Goal: Information Seeking & Learning: Learn about a topic

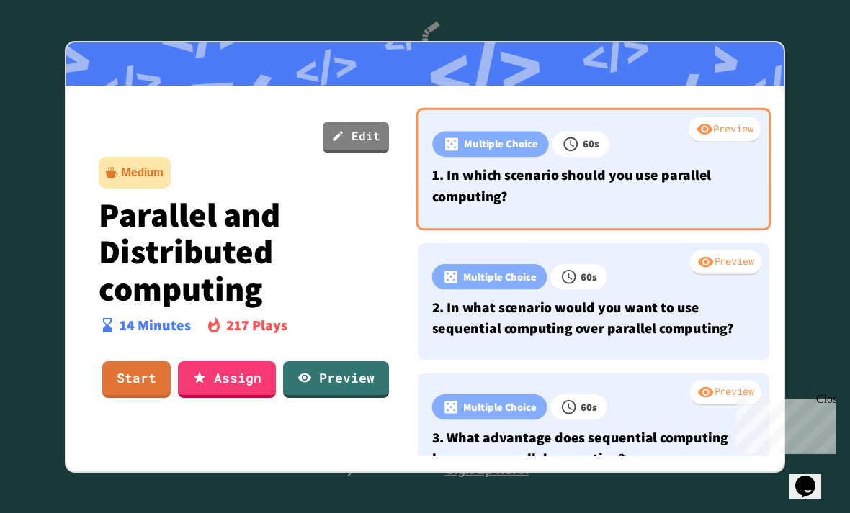
click at [531, 220] on div "Preview Multiple Choice 60 s 1. In which scenario should you use parallel compu…" at bounding box center [592, 168] width 355 height 122
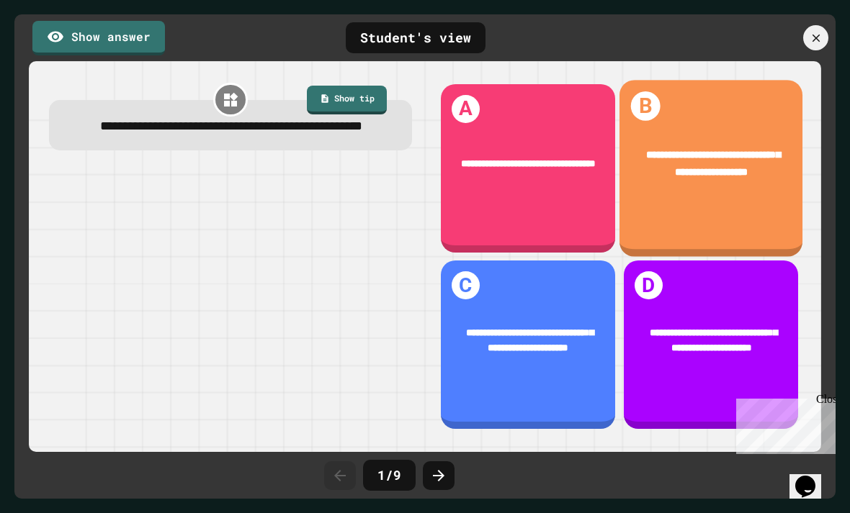
click at [715, 235] on div "**********" at bounding box center [710, 168] width 183 height 177
click at [667, 198] on div "**********" at bounding box center [710, 164] width 183 height 73
click at [732, 183] on div "**********" at bounding box center [710, 164] width 183 height 73
click at [759, 200] on div "**********" at bounding box center [710, 164] width 183 height 73
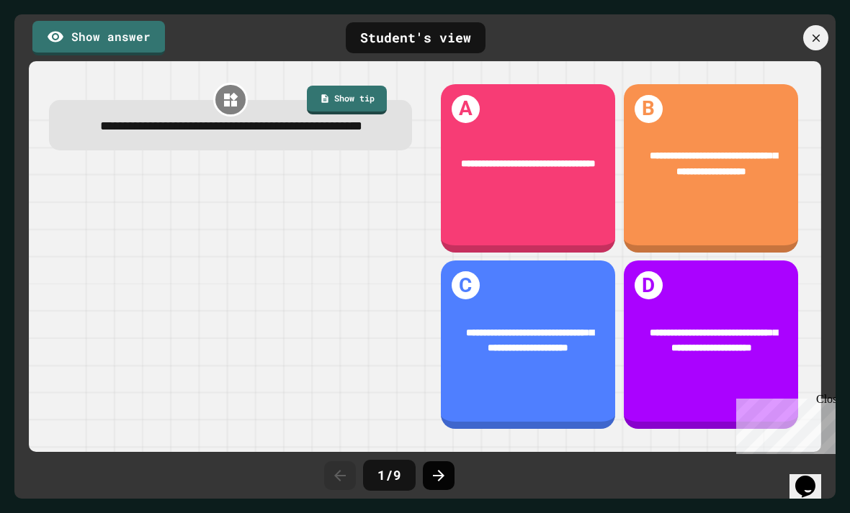
click at [451, 485] on div at bounding box center [439, 476] width 32 height 29
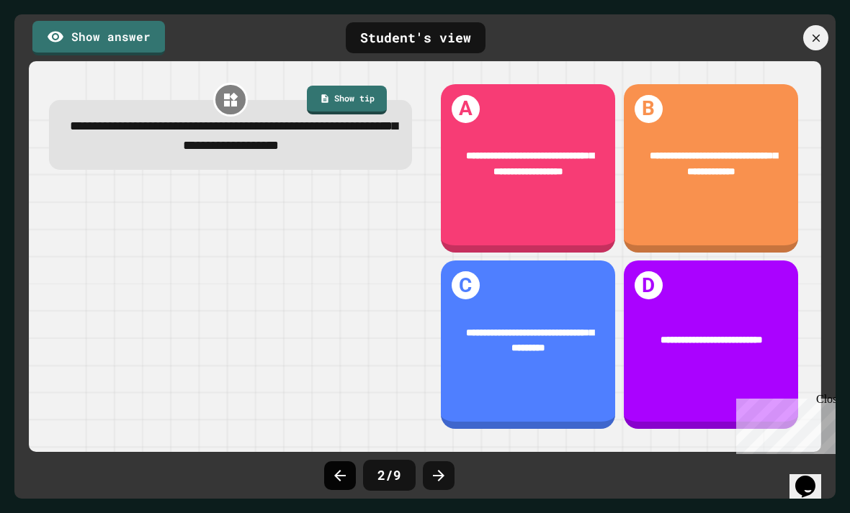
click at [346, 477] on icon at bounding box center [339, 475] width 17 height 17
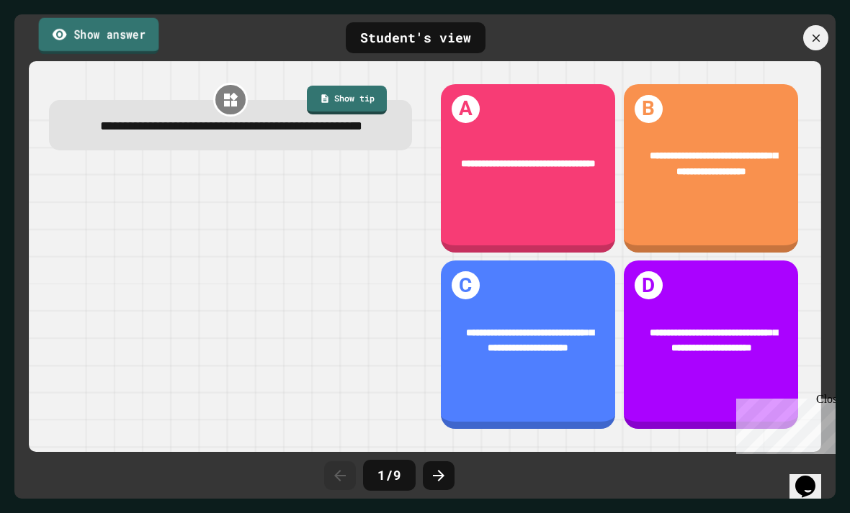
click at [143, 45] on link "Show answer" at bounding box center [99, 35] width 120 height 36
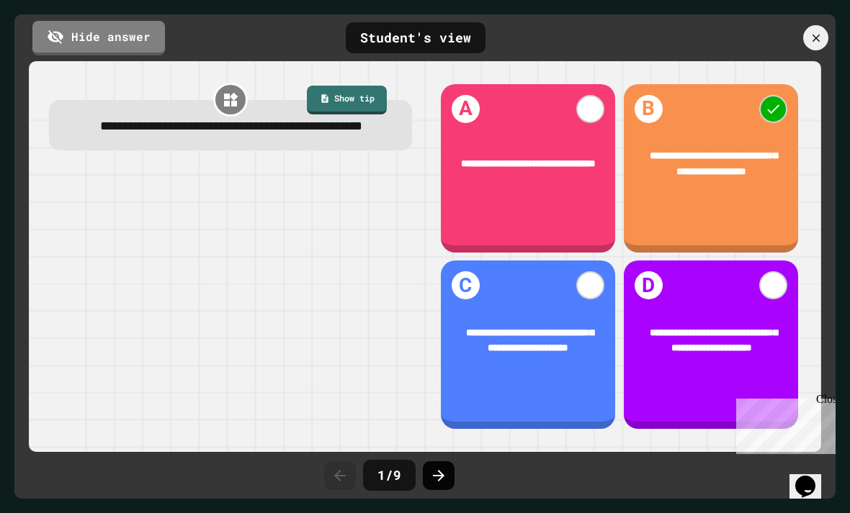
click at [442, 480] on icon at bounding box center [438, 475] width 17 height 17
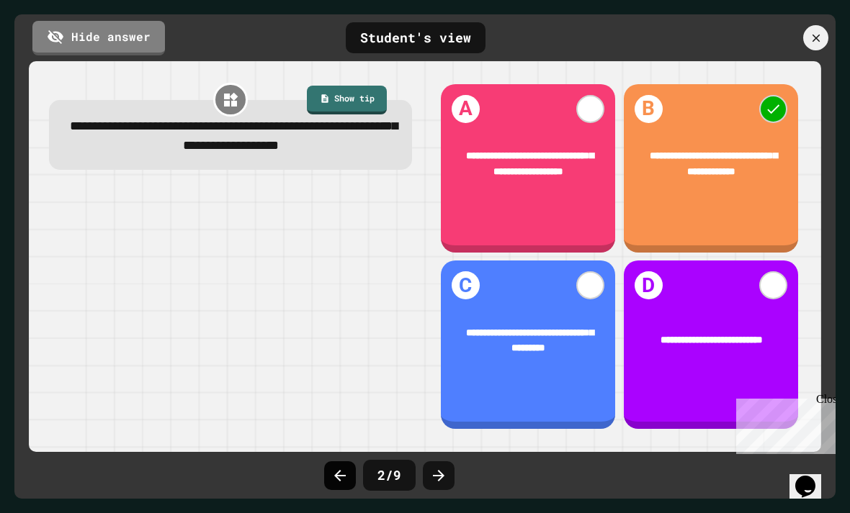
click at [351, 473] on div at bounding box center [340, 476] width 32 height 29
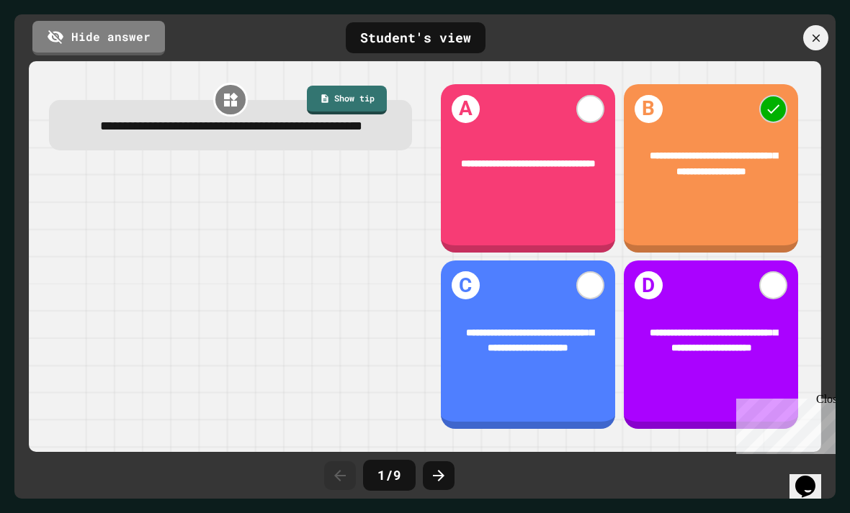
click at [135, 34] on link "Hide answer" at bounding box center [98, 38] width 132 height 35
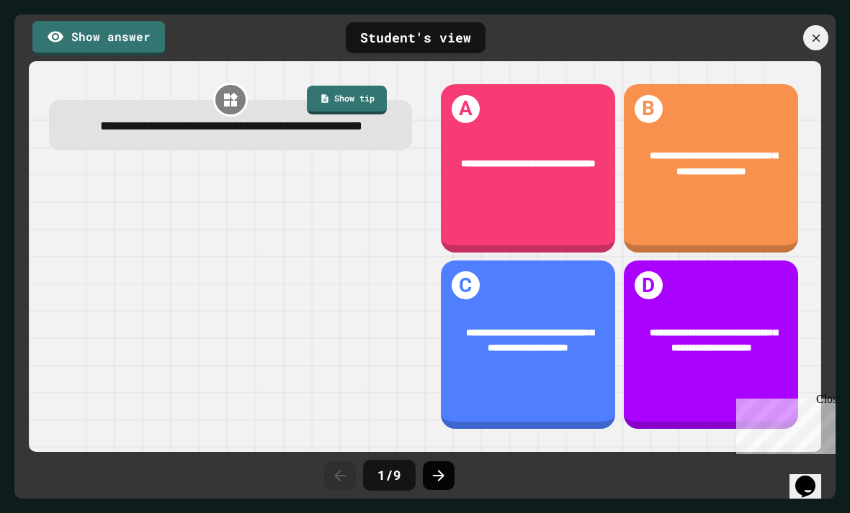
click at [441, 467] on icon at bounding box center [438, 475] width 17 height 17
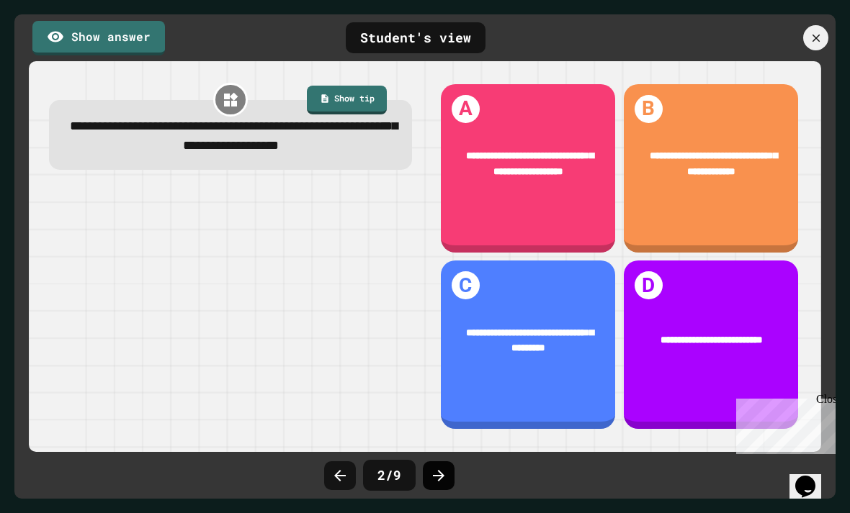
click at [439, 482] on icon at bounding box center [438, 475] width 17 height 17
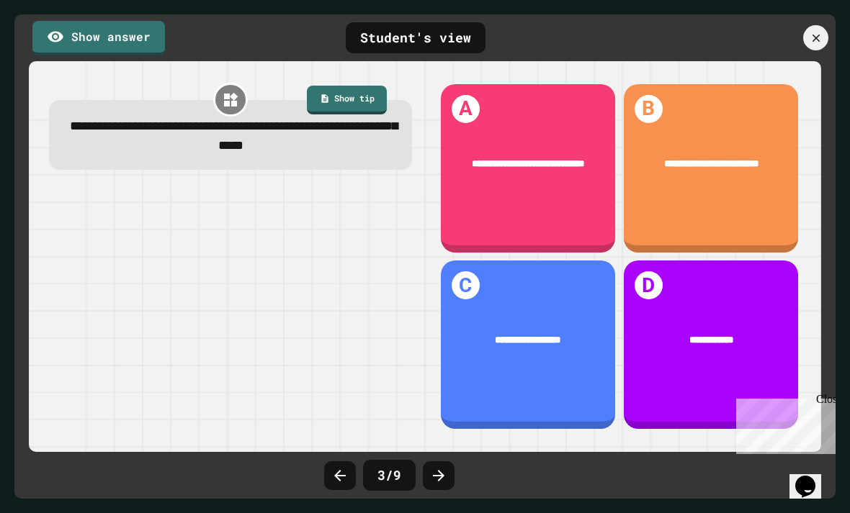
click at [130, 47] on link "Show answer" at bounding box center [98, 38] width 132 height 35
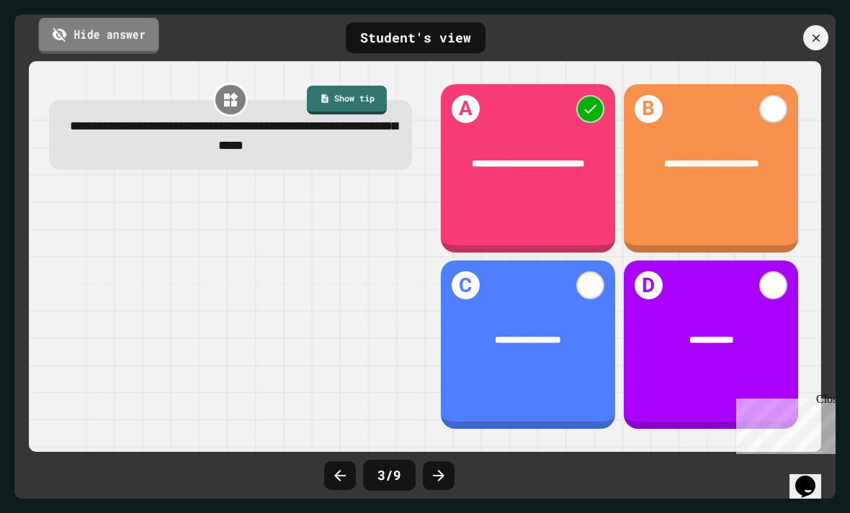
click at [120, 42] on link "Hide answer" at bounding box center [99, 35] width 120 height 36
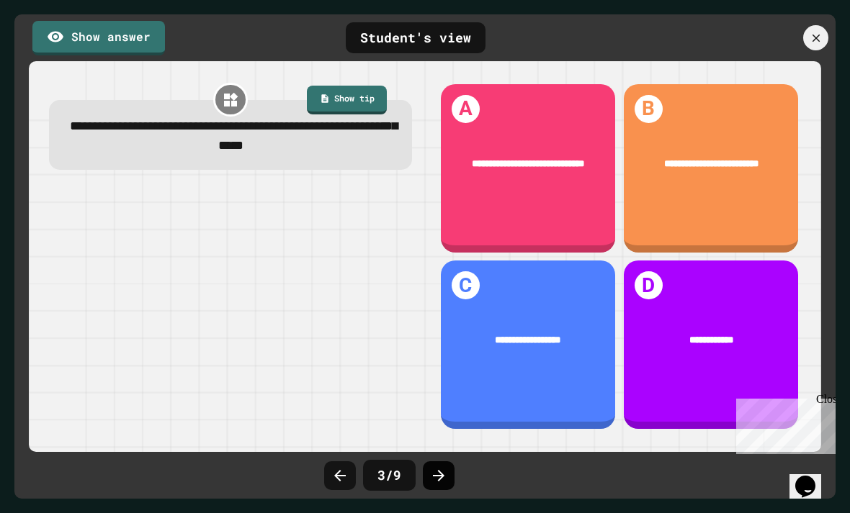
click at [441, 473] on icon at bounding box center [438, 475] width 17 height 17
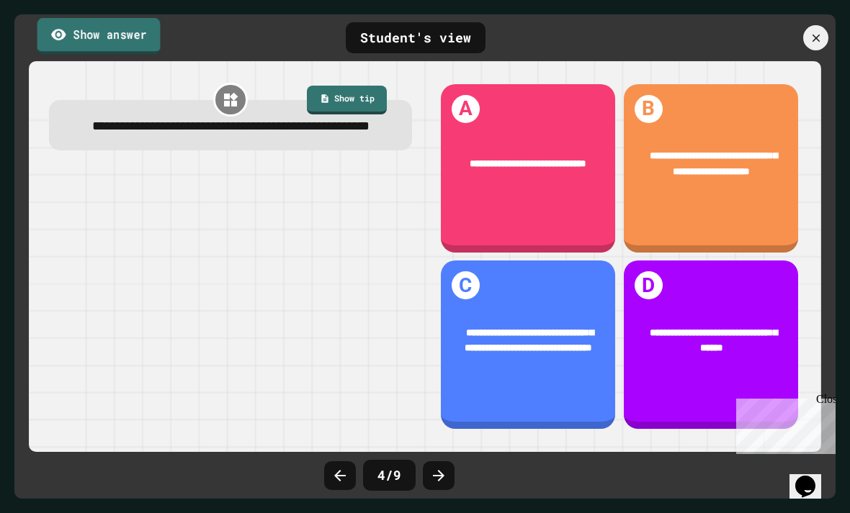
click at [90, 44] on link "Show answer" at bounding box center [98, 36] width 123 height 36
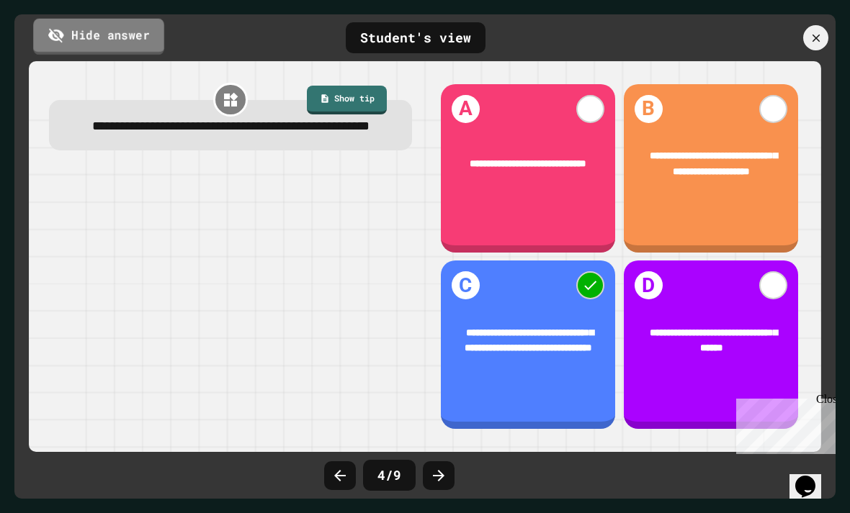
click at [91, 44] on link "Hide answer" at bounding box center [98, 36] width 131 height 36
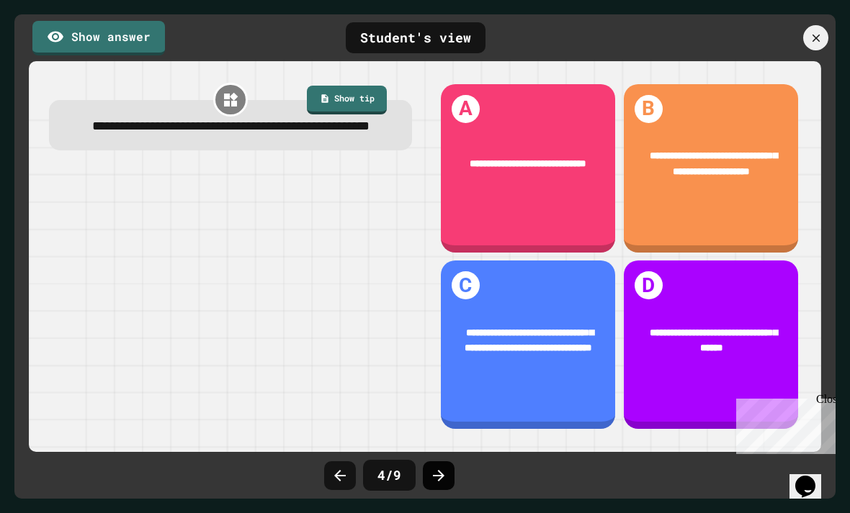
click at [441, 475] on icon at bounding box center [439, 476] width 12 height 12
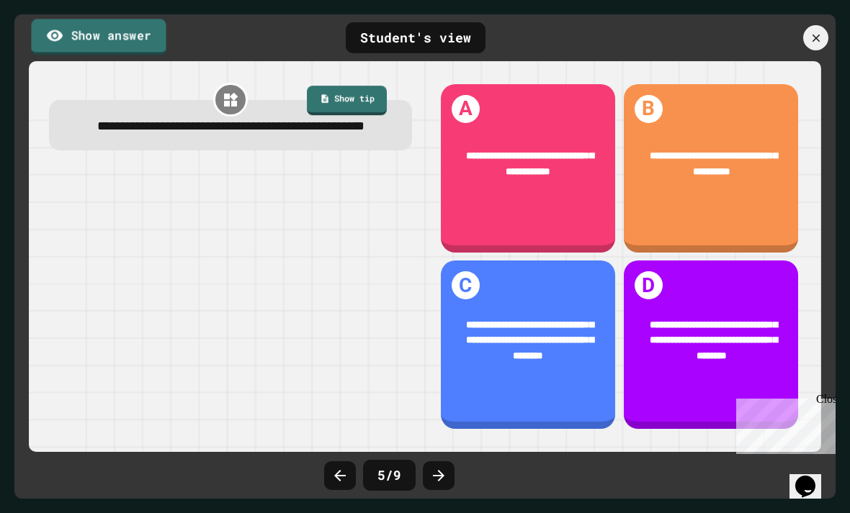
click at [117, 42] on link "Show answer" at bounding box center [98, 37] width 135 height 36
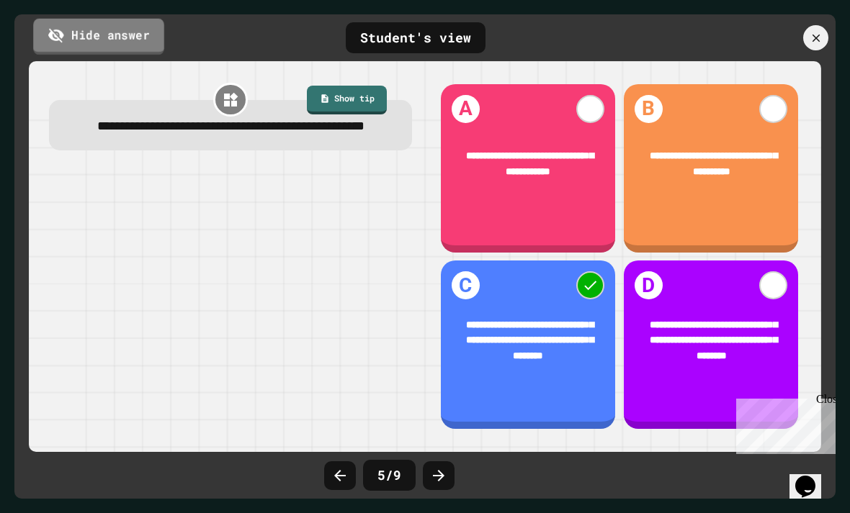
click at [116, 42] on link "Hide answer" at bounding box center [98, 36] width 131 height 36
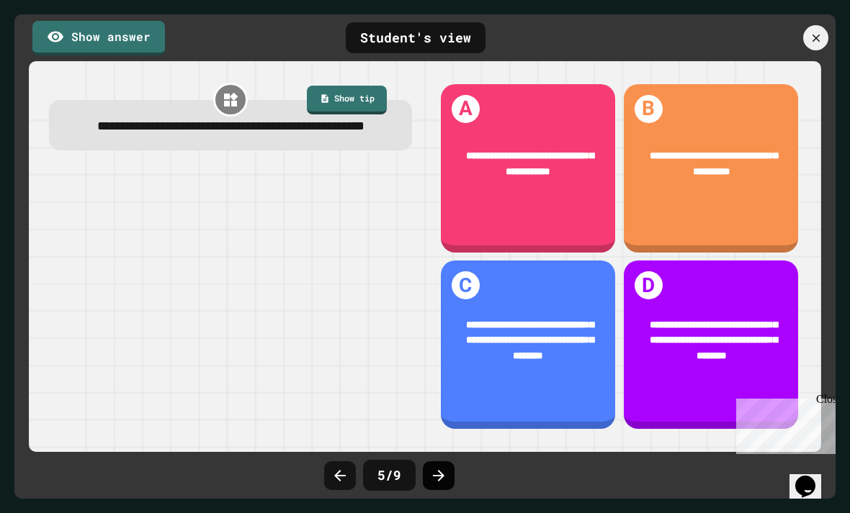
click at [441, 480] on icon at bounding box center [438, 475] width 17 height 17
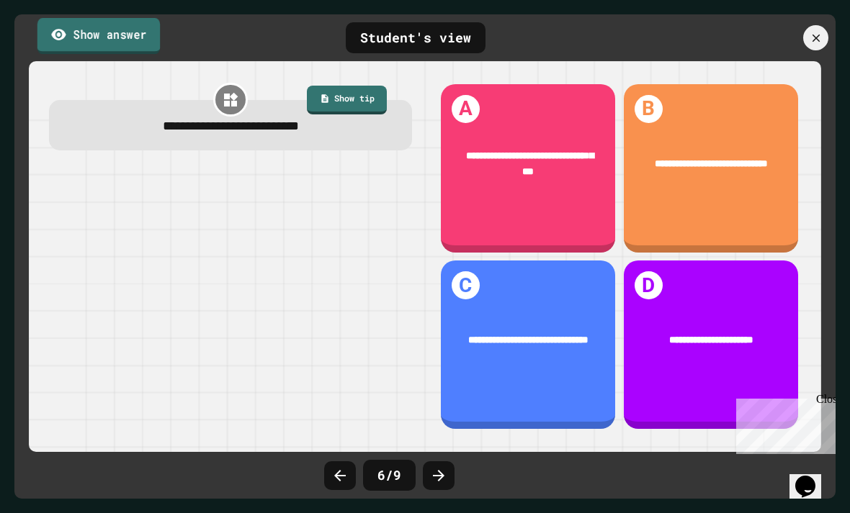
click at [142, 32] on link "Show answer" at bounding box center [98, 35] width 122 height 36
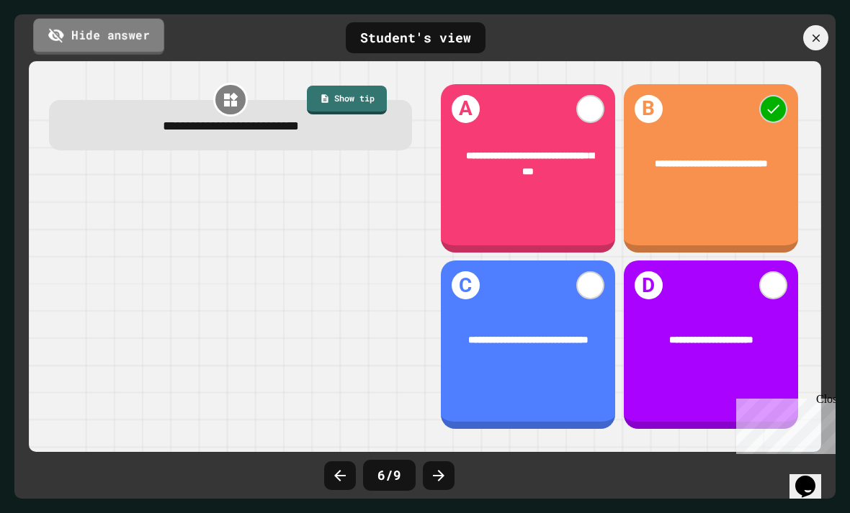
click at [145, 35] on link "Hide answer" at bounding box center [98, 36] width 131 height 36
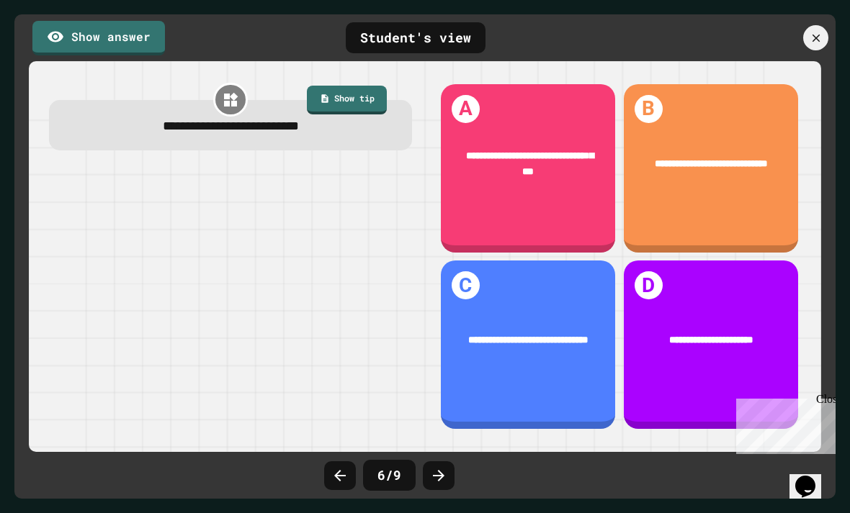
click at [456, 472] on div "6 / 9" at bounding box center [425, 475] width 216 height 43
click at [449, 478] on div at bounding box center [439, 476] width 32 height 29
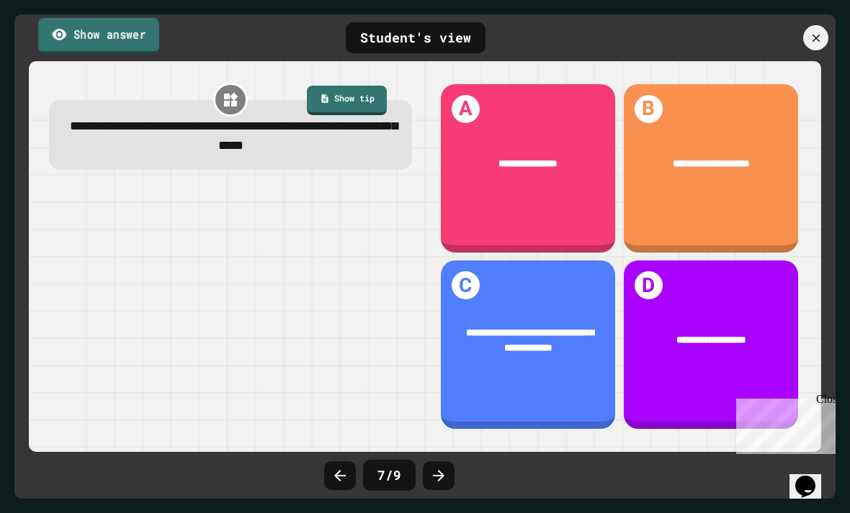
click at [149, 41] on link "Show answer" at bounding box center [98, 35] width 121 height 36
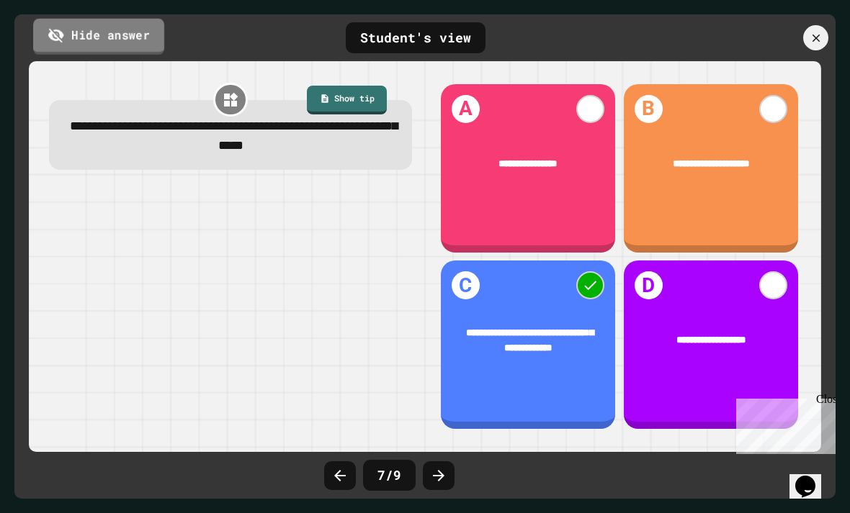
click at [149, 41] on link "Hide answer" at bounding box center [98, 36] width 131 height 36
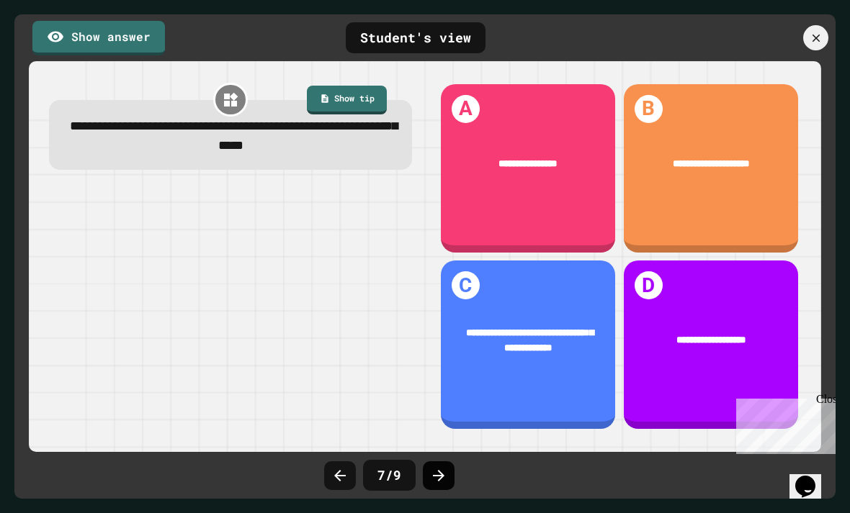
click at [441, 482] on icon at bounding box center [438, 475] width 17 height 17
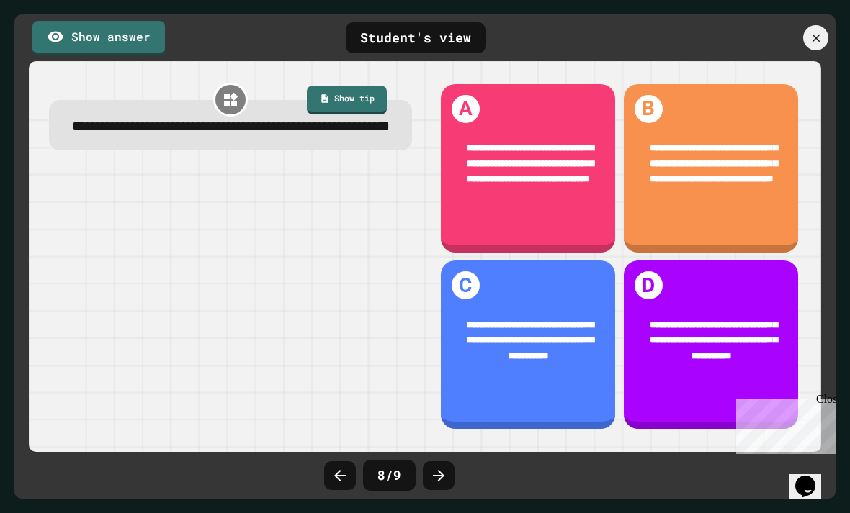
click at [80, 43] on link "Show answer" at bounding box center [98, 38] width 132 height 35
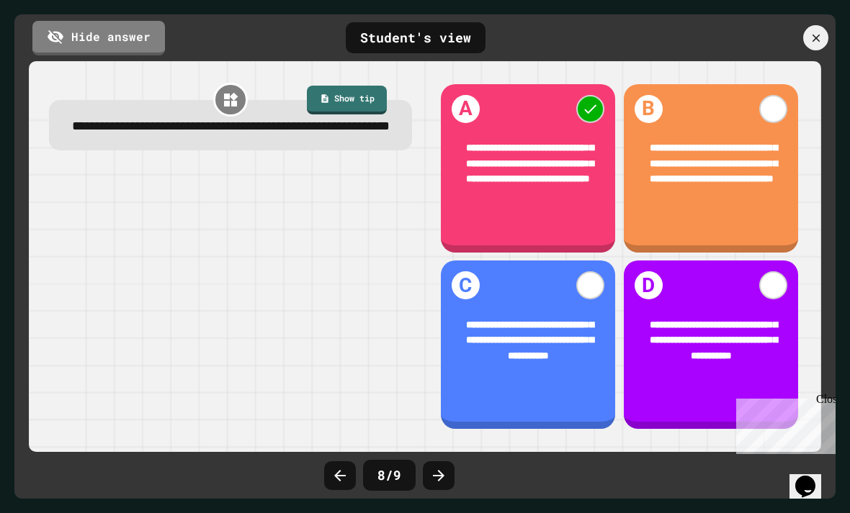
click at [68, 49] on link "Hide answer" at bounding box center [98, 38] width 132 height 35
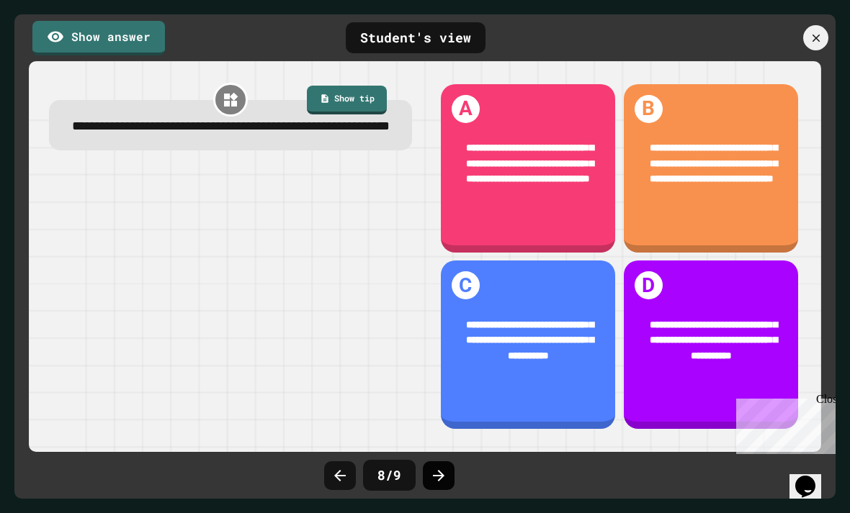
click at [439, 485] on div at bounding box center [439, 476] width 32 height 29
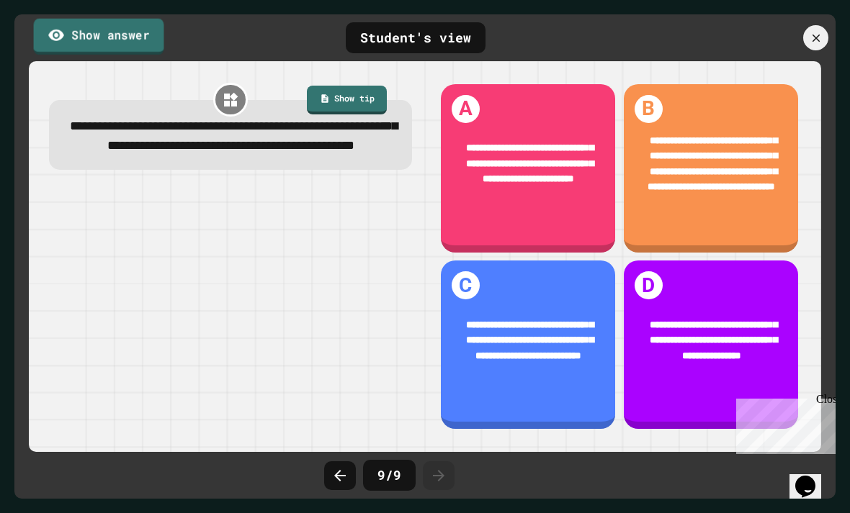
click at [133, 43] on link "Show answer" at bounding box center [99, 36] width 130 height 36
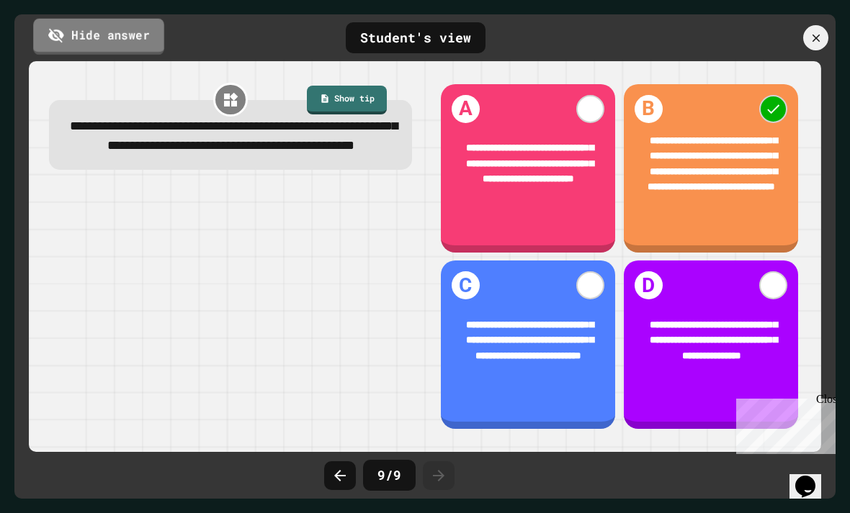
click at [133, 43] on link "Hide answer" at bounding box center [98, 36] width 131 height 36
